Goal: Task Accomplishment & Management: Manage account settings

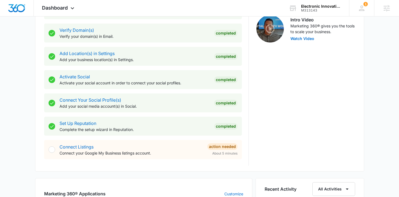
scroll to position [307, 0]
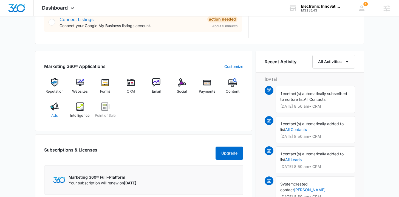
click at [51, 114] on div "Ads" at bounding box center [54, 113] width 21 height 20
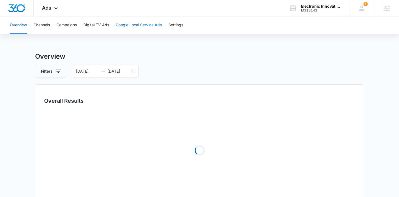
click at [126, 29] on button "Google Local Service Ads" at bounding box center [139, 25] width 46 height 18
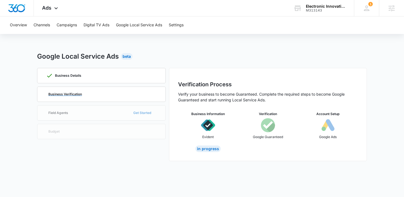
click at [90, 97] on div "Business Verification" at bounding box center [101, 94] width 110 height 15
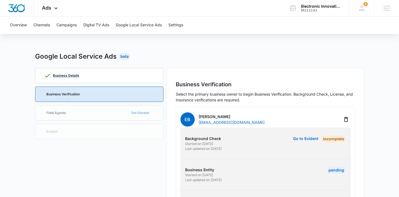
click at [102, 75] on div "Business Details" at bounding box center [99, 75] width 110 height 15
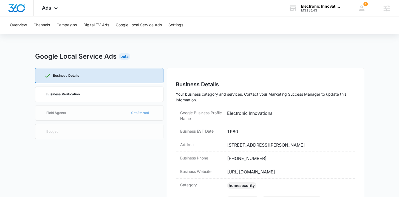
click at [124, 99] on div "Business Verification" at bounding box center [99, 94] width 110 height 15
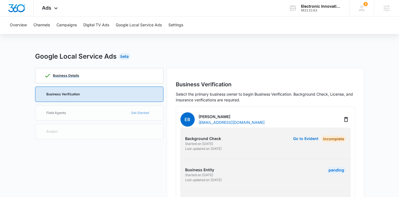
click at [109, 79] on div "Business Details" at bounding box center [99, 75] width 110 height 15
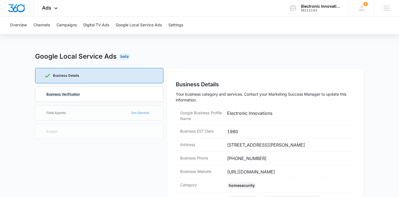
click at [112, 101] on div "Business Verification" at bounding box center [99, 94] width 110 height 15
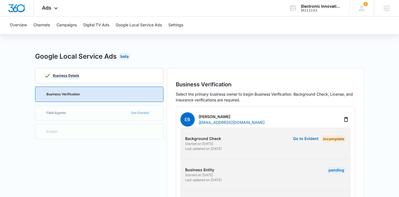
click at [112, 75] on div "Business Details" at bounding box center [99, 75] width 110 height 15
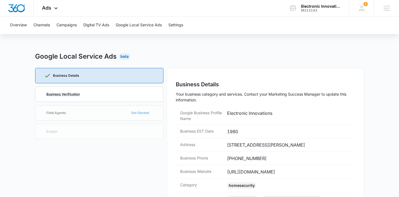
click at [114, 97] on div "Business Verification" at bounding box center [99, 94] width 110 height 15
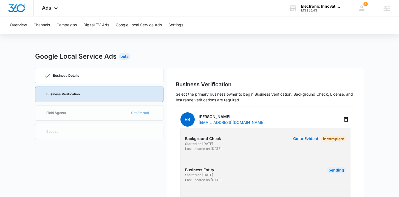
click at [113, 77] on div "Business Details" at bounding box center [99, 75] width 110 height 15
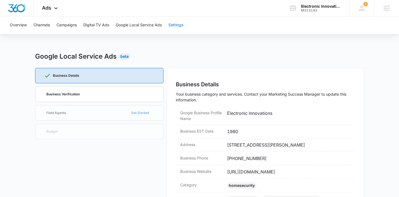
click at [178, 27] on button "Settings" at bounding box center [176, 25] width 15 height 18
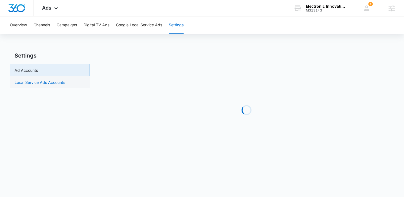
click at [48, 85] on link "Local Service Ads Accounts" at bounding box center [40, 83] width 51 height 6
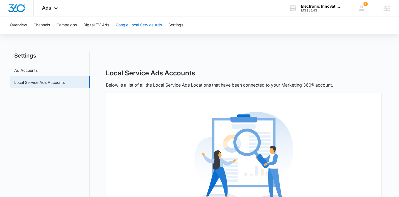
click at [144, 25] on button "Google Local Service Ads" at bounding box center [139, 25] width 46 height 18
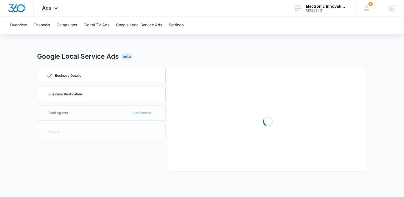
click at [92, 99] on div "Business Verification" at bounding box center [101, 94] width 110 height 15
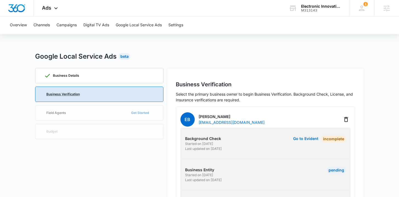
scroll to position [76, 0]
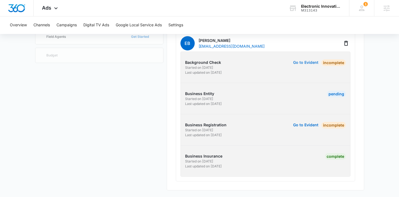
click at [314, 63] on button "Go to Evident" at bounding box center [305, 63] width 25 height 4
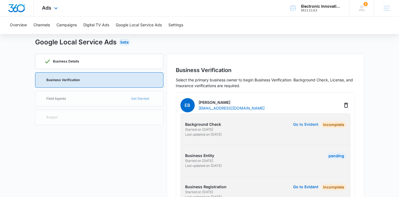
scroll to position [0, 0]
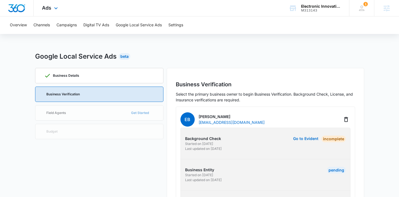
click at [60, 7] on div "Ads Apps Reputation Websites Forms CRM Email Social Payments POS Content Ads In…" at bounding box center [51, 8] width 34 height 16
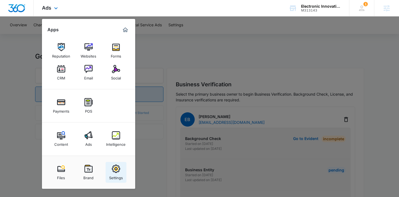
click at [112, 168] on img at bounding box center [116, 169] width 8 height 8
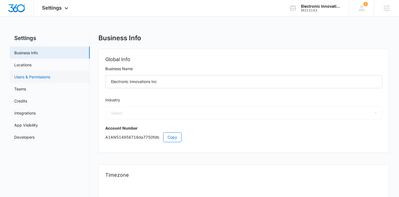
select select "4"
select select "US"
select select "America/Los_Angeles"
click at [49, 77] on link "Users & Permissions" at bounding box center [32, 77] width 36 height 6
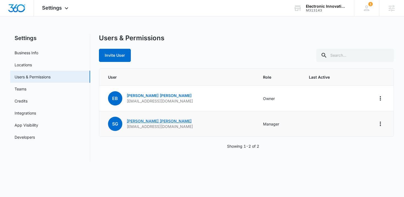
click at [146, 122] on link "Sheila Gonzales" at bounding box center [159, 121] width 65 height 5
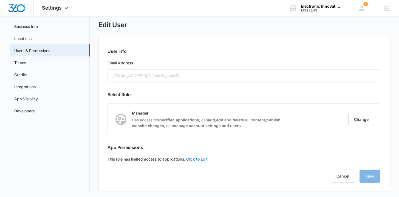
scroll to position [28, 0]
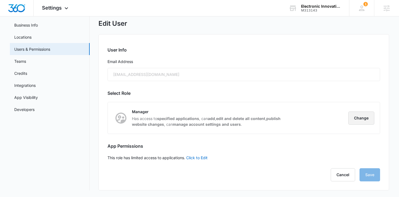
click at [366, 123] on button "Change" at bounding box center [362, 118] width 26 height 13
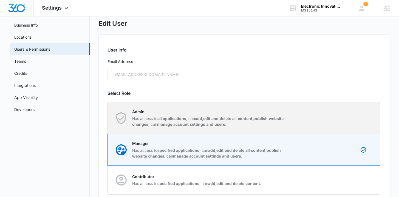
click at [225, 122] on strong "manage account settings and users" at bounding box center [191, 124] width 68 height 5
click at [108, 118] on input "Admin Has access to all applications , can add , edit and delete all content , …" at bounding box center [108, 118] width 0 height 0
radio input "true"
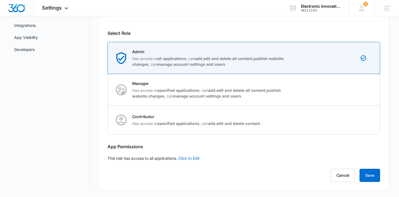
scroll to position [88, 0]
click at [374, 176] on button "Save" at bounding box center [370, 175] width 21 height 13
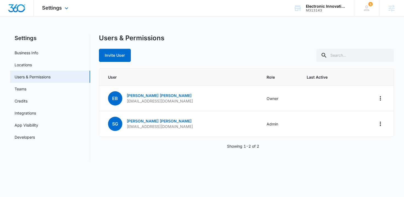
click at [23, 10] on img "Dashboard" at bounding box center [17, 8] width 18 height 8
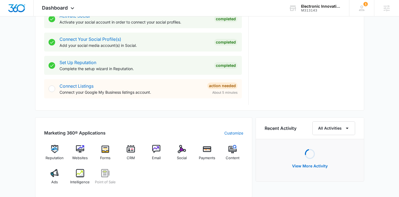
scroll to position [242, 0]
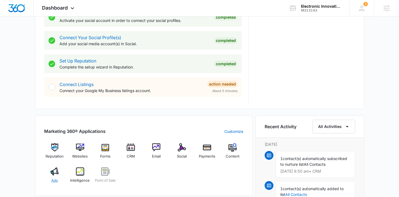
click at [57, 178] on span "Ads" at bounding box center [54, 180] width 7 height 5
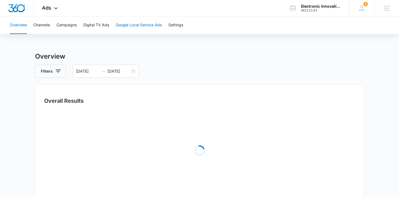
click at [144, 25] on button "Google Local Service Ads" at bounding box center [139, 25] width 46 height 18
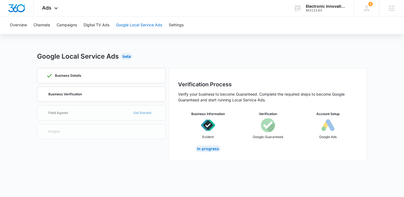
click at [143, 24] on button "Google Local Service Ads" at bounding box center [139, 25] width 46 height 18
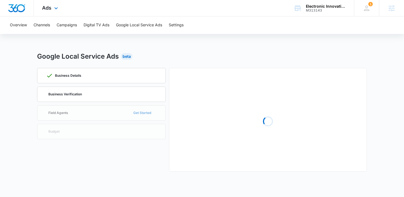
click at [21, 8] on img "Dashboard" at bounding box center [17, 8] width 18 height 8
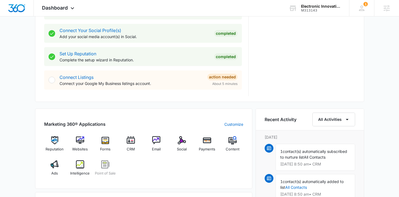
scroll to position [316, 0]
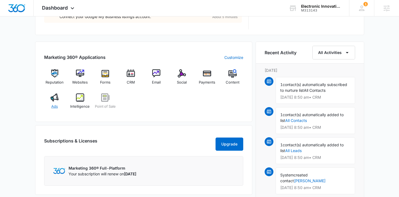
click at [54, 111] on div "Ads" at bounding box center [54, 104] width 21 height 20
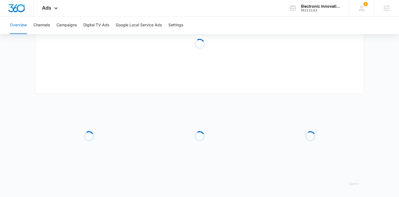
type input "[DATE]"
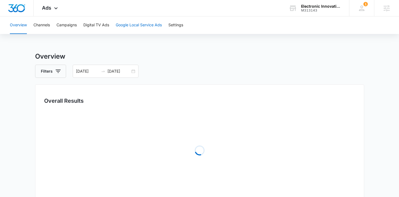
click at [155, 24] on button "Google Local Service Ads" at bounding box center [139, 25] width 46 height 18
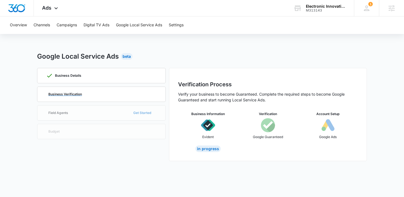
click at [69, 94] on p "Business Verification" at bounding box center [64, 94] width 33 height 3
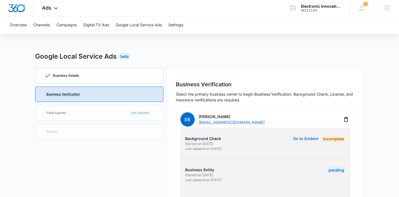
drag, startPoint x: 74, startPoint y: 91, endPoint x: 77, endPoint y: 92, distance: 3.0
click at [74, 92] on div "Business Verification" at bounding box center [99, 94] width 110 height 15
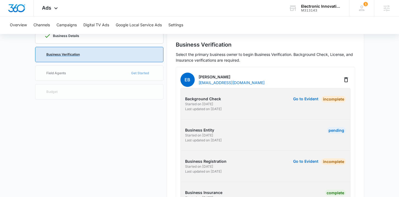
scroll to position [40, 0]
click at [312, 100] on button "Go to Evident" at bounding box center [305, 99] width 25 height 4
click at [307, 100] on button "Go to Evident" at bounding box center [305, 99] width 25 height 4
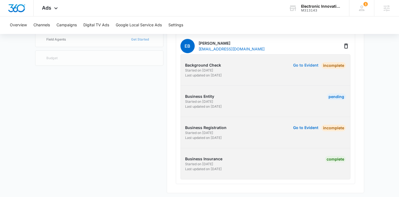
scroll to position [76, 0]
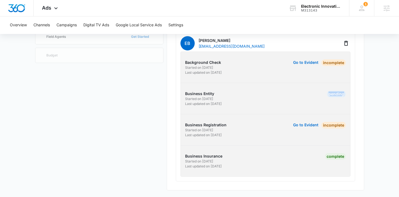
drag, startPoint x: 323, startPoint y: 95, endPoint x: 365, endPoint y: 95, distance: 42.6
click at [365, 95] on main "Google Local Service Ads Beta Business Details Business Verification Field Agen…" at bounding box center [199, 86] width 399 height 222
click at [319, 97] on div "Pending" at bounding box center [332, 99] width 27 height 16
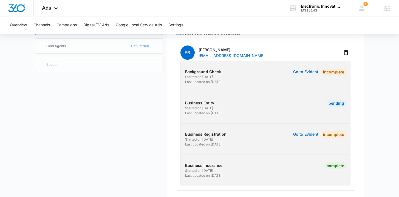
scroll to position [41, 0]
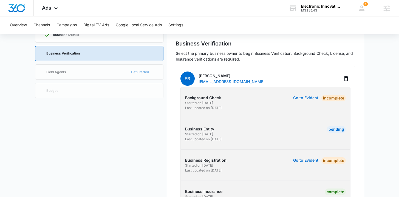
click at [309, 99] on button "Go to Evident" at bounding box center [305, 98] width 25 height 4
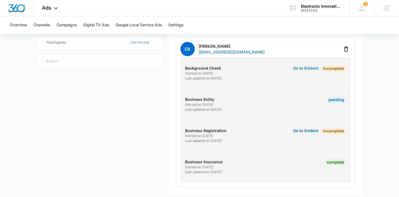
scroll to position [75, 0]
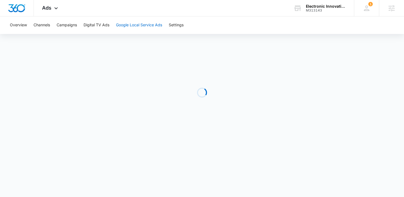
click at [143, 29] on button "Google Local Service Ads" at bounding box center [139, 25] width 46 height 18
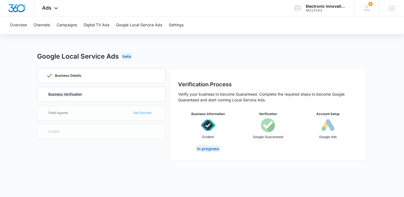
click at [77, 93] on p "Business Verification" at bounding box center [64, 94] width 33 height 3
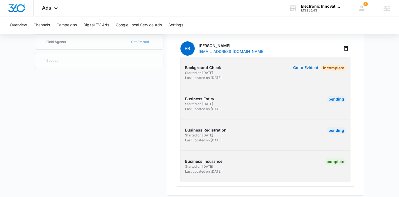
scroll to position [76, 0]
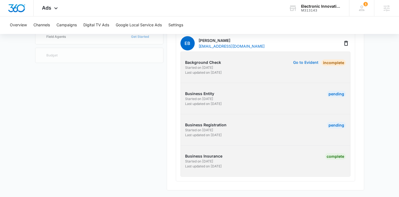
click at [311, 62] on button "Go to Evident" at bounding box center [305, 63] width 25 height 4
click at [308, 61] on button "Go to Evident" at bounding box center [305, 63] width 25 height 4
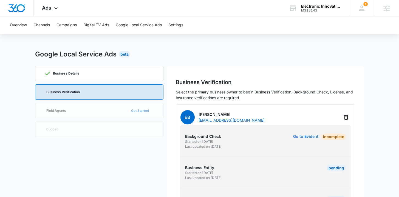
scroll to position [0, 0]
